Goal: Transaction & Acquisition: Obtain resource

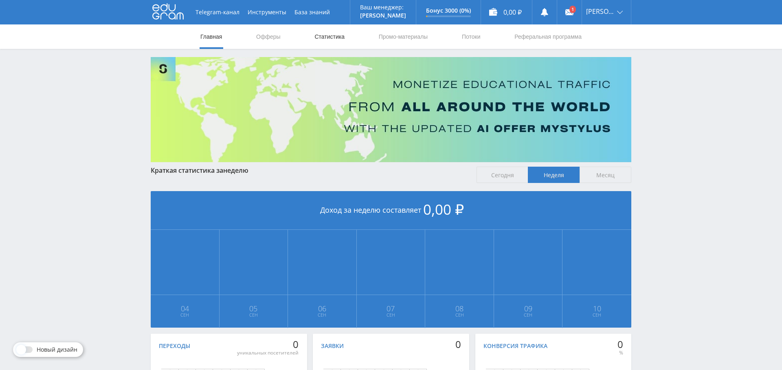
click at [335, 38] on link "Статистика" at bounding box center [330, 36] width 32 height 24
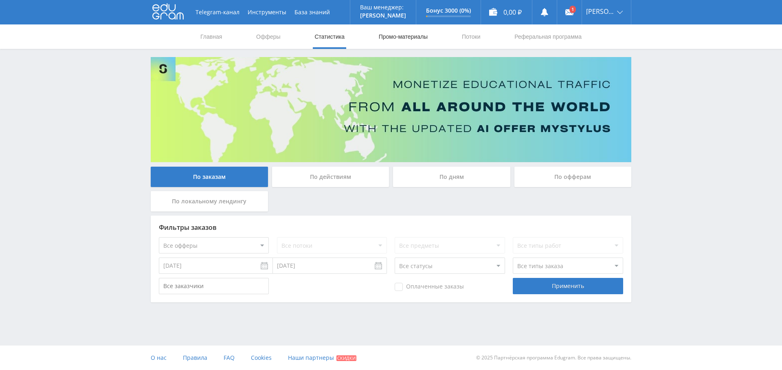
click at [415, 41] on link "Промо-материалы" at bounding box center [403, 36] width 50 height 24
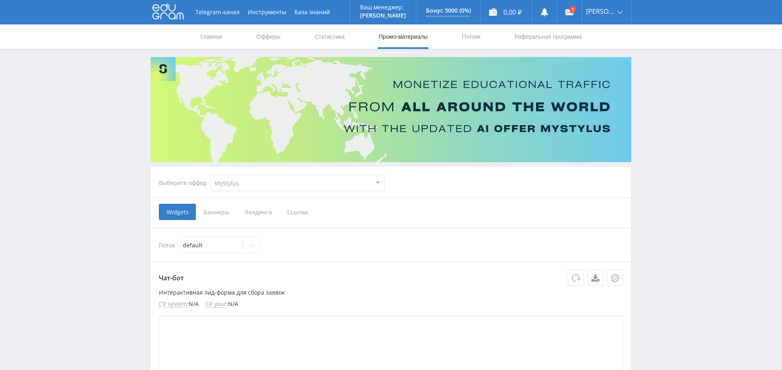
click at [355, 176] on select "MyStylus MyStylus - Revshare Кампус AI Studybay Автор24 Studybay [GEOGRAPHIC_DA…" at bounding box center [297, 183] width 174 height 16
select select "1"
click at [210, 175] on select "MyStylus MyStylus - Revshare Кампус AI Studybay Автор24 Studybay [GEOGRAPHIC_DA…" at bounding box center [297, 183] width 174 height 16
select select "1"
click at [393, 214] on span "Ссылки" at bounding box center [390, 212] width 36 height 16
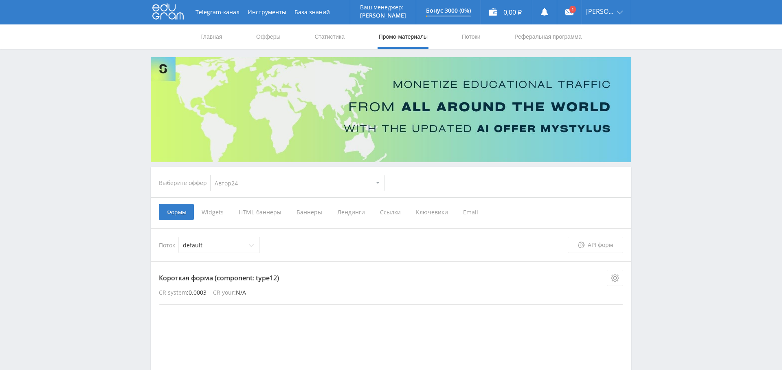
click at [0, 0] on input "Ссылки" at bounding box center [0, 0] width 0 height 0
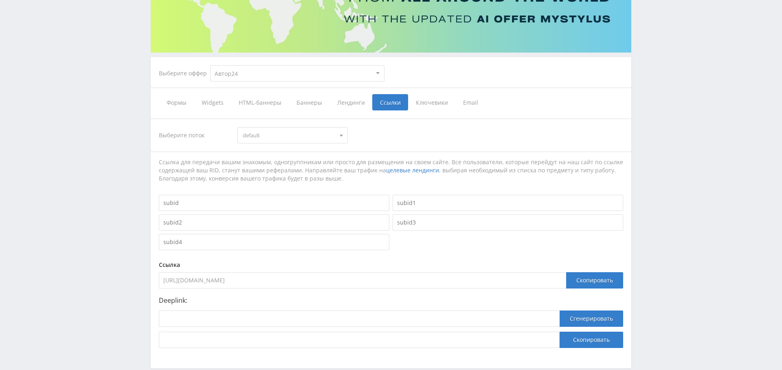
scroll to position [141, 0]
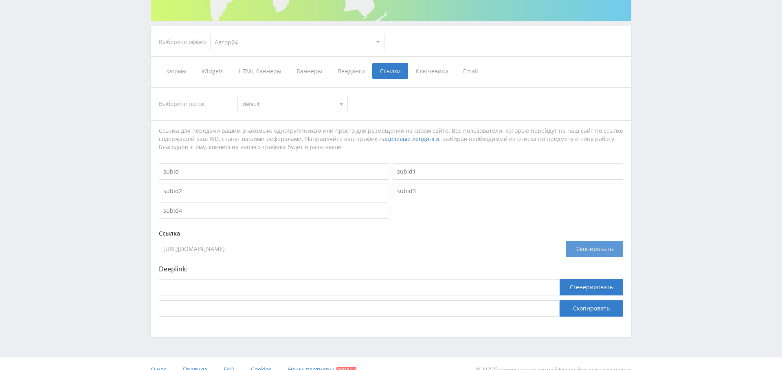
click at [600, 243] on div "Скопировать" at bounding box center [594, 249] width 57 height 16
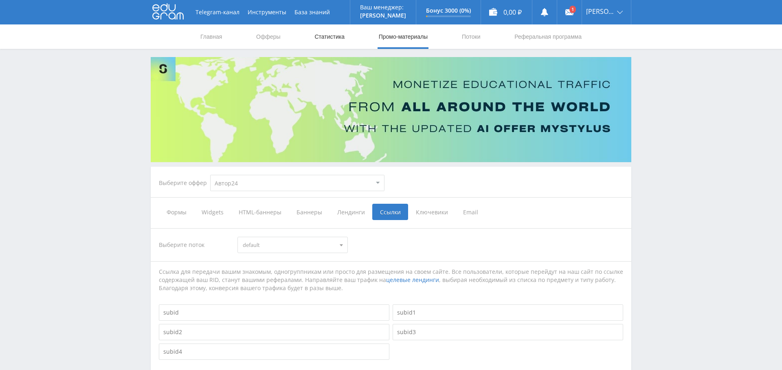
click at [331, 41] on link "Статистика" at bounding box center [330, 36] width 32 height 24
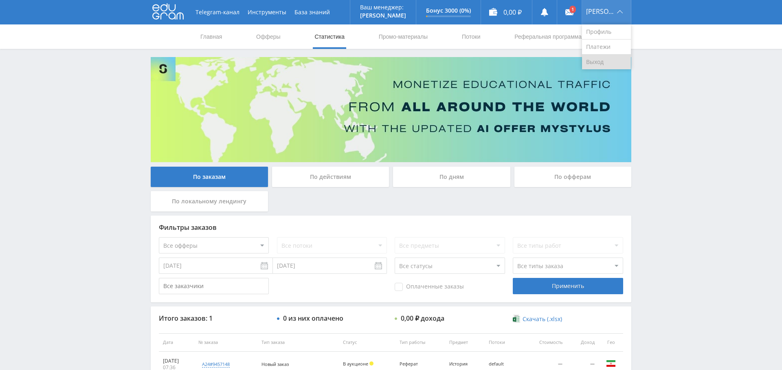
click at [605, 55] on link "Выход" at bounding box center [606, 62] width 49 height 15
